Goal: Information Seeking & Learning: Learn about a topic

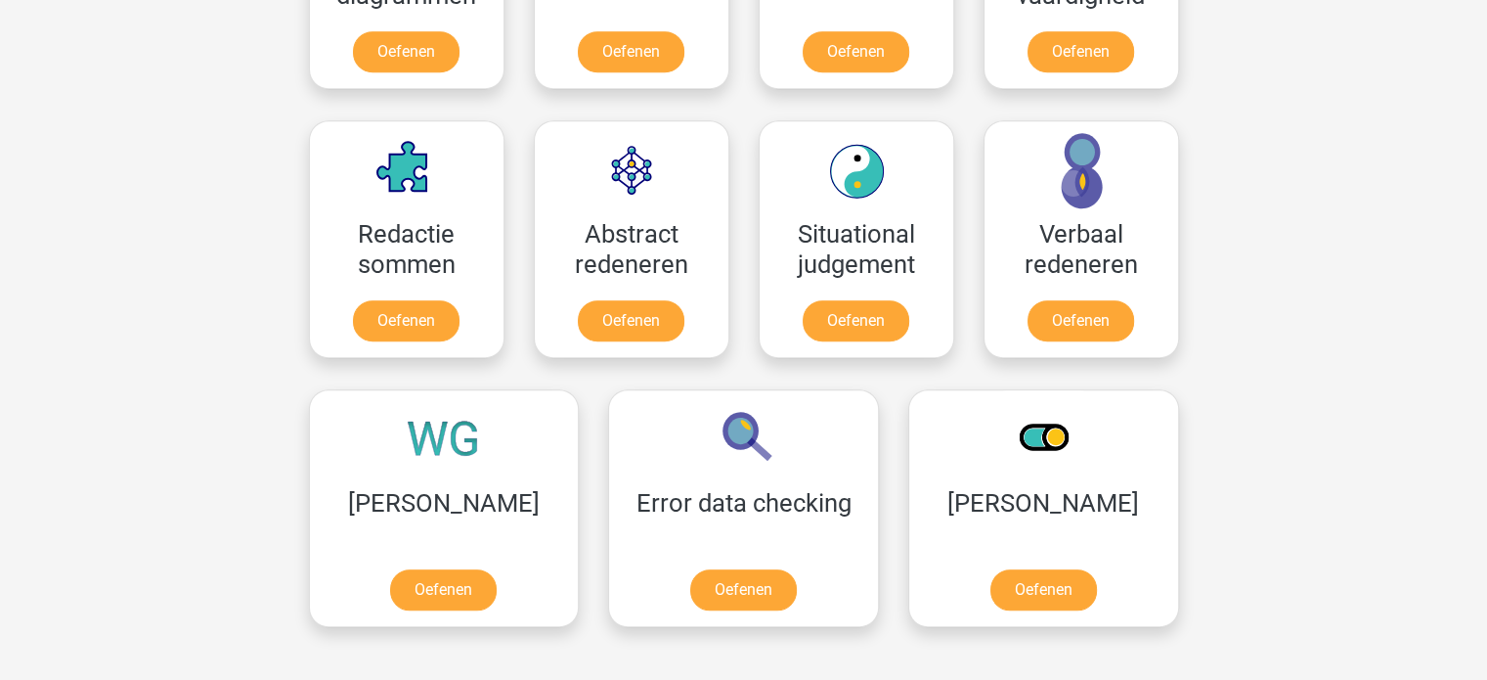
scroll to position [1369, 0]
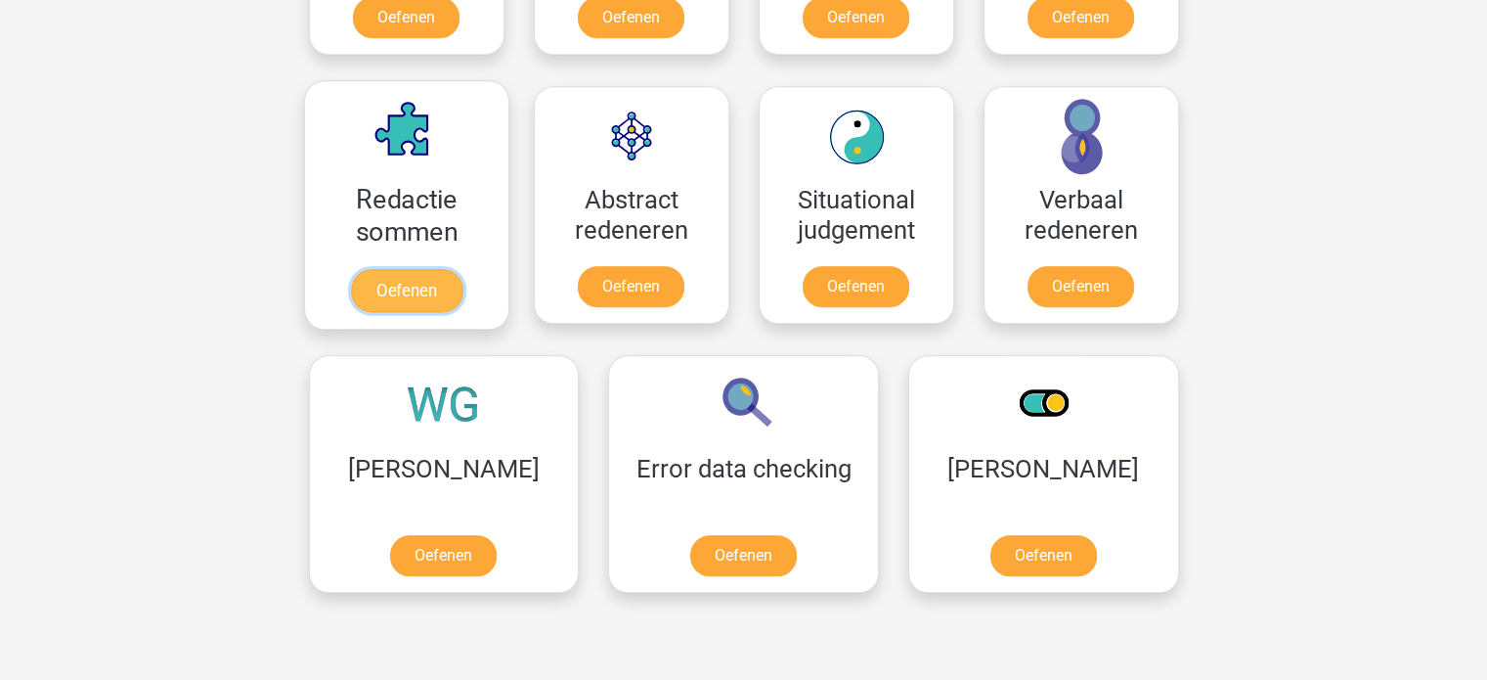
click at [409, 294] on link "Oefenen" at bounding box center [405, 290] width 111 height 43
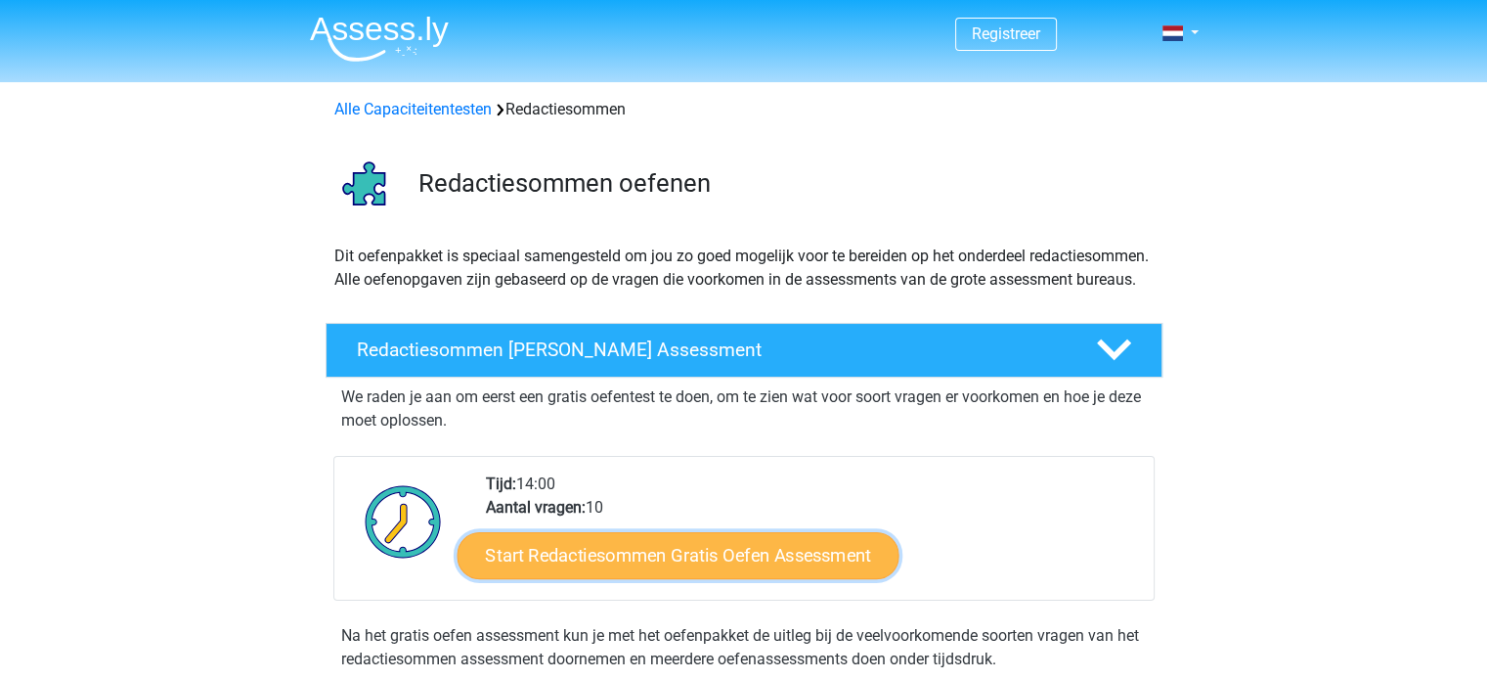
click at [720, 574] on link "Start Redactiesommen Gratis Oefen Assessment" at bounding box center [678, 554] width 442 height 47
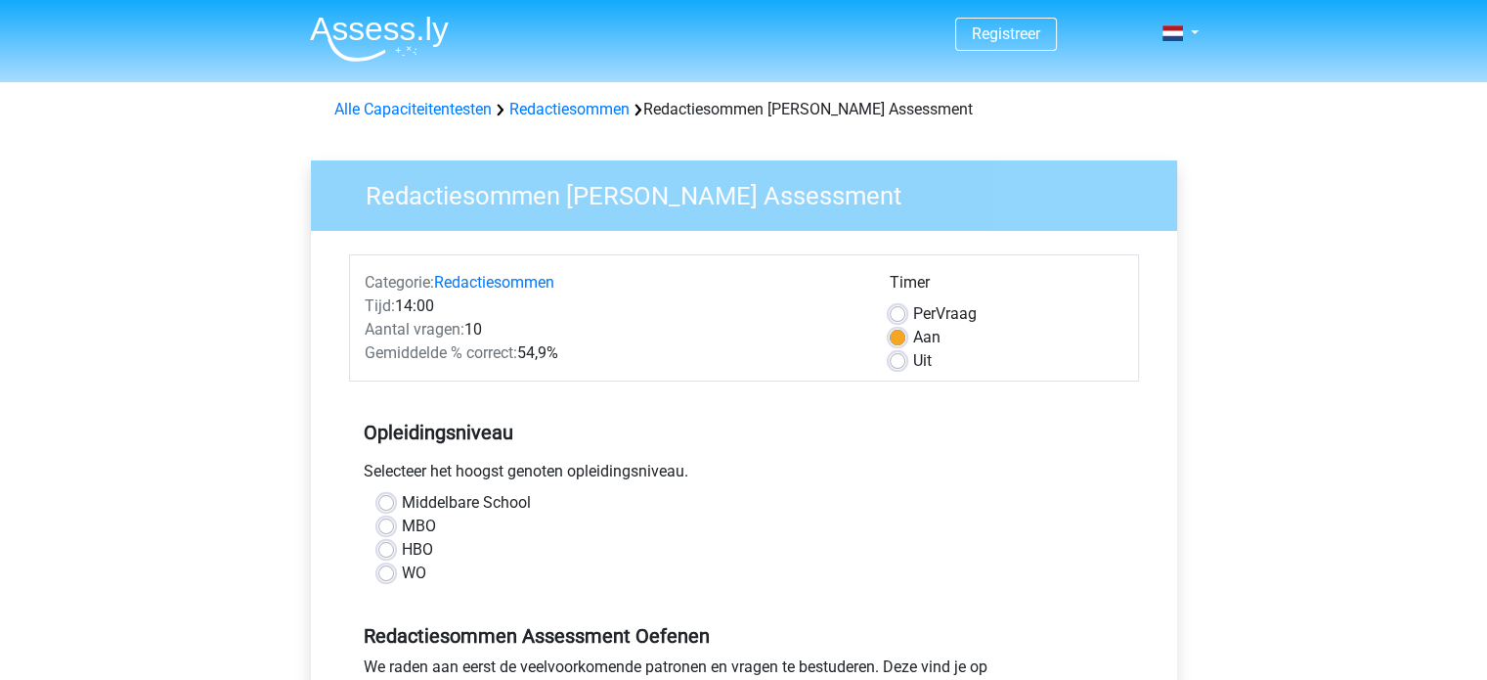
click at [402, 524] on label "MBO" at bounding box center [419, 525] width 34 height 23
click at [391, 524] on input "MBO" at bounding box center [386, 524] width 16 height 20
radio input "true"
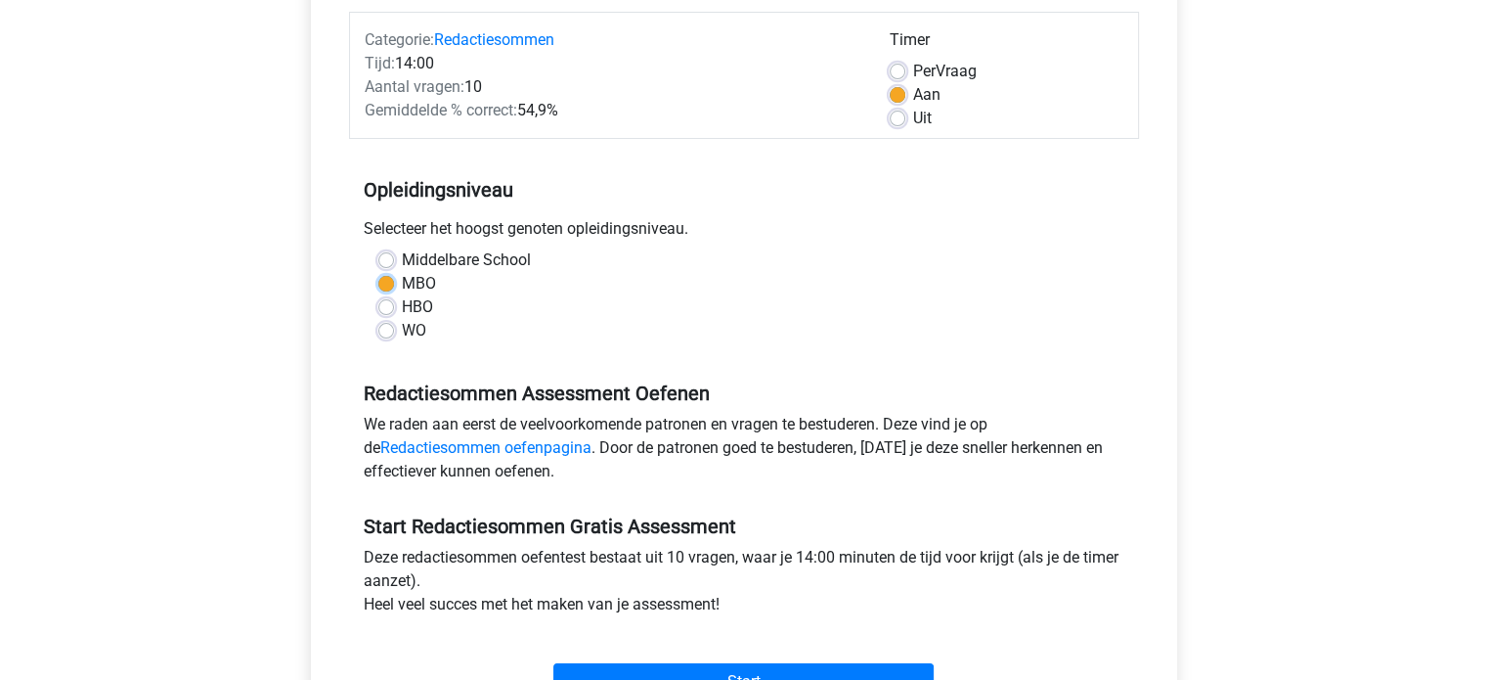
scroll to position [293, 0]
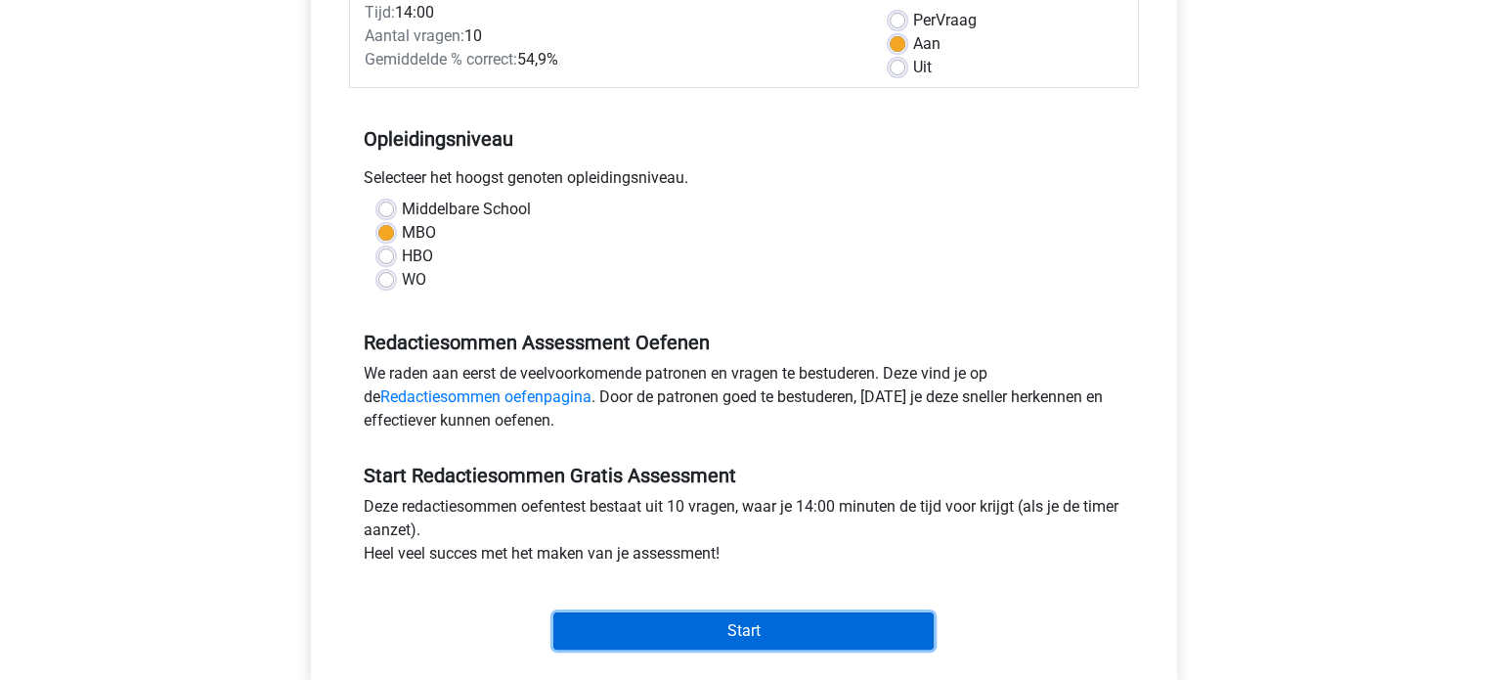
click at [810, 642] on input "Start" at bounding box center [744, 630] width 380 height 37
